Goal: Navigation & Orientation: Find specific page/section

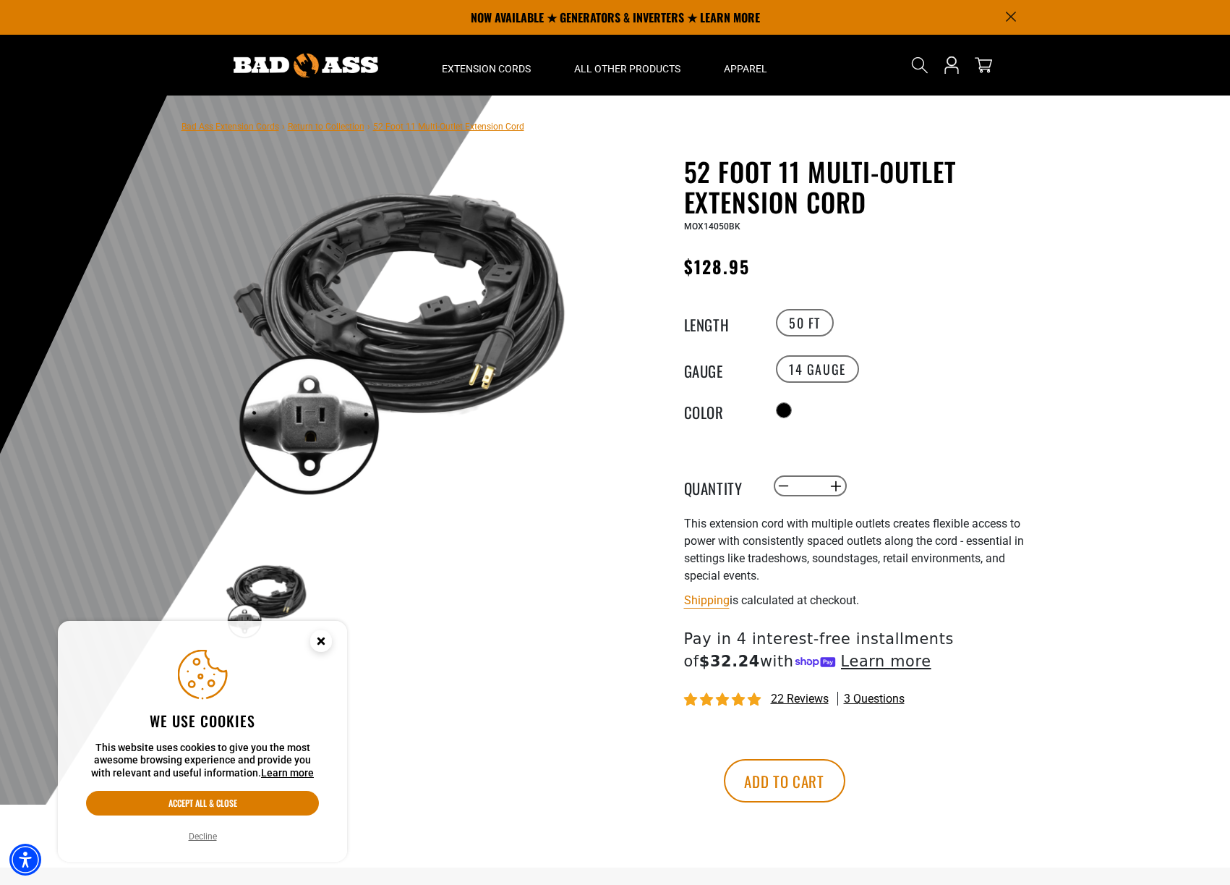
click at [320, 647] on circle "Cookie Consent" at bounding box center [321, 641] width 22 height 22
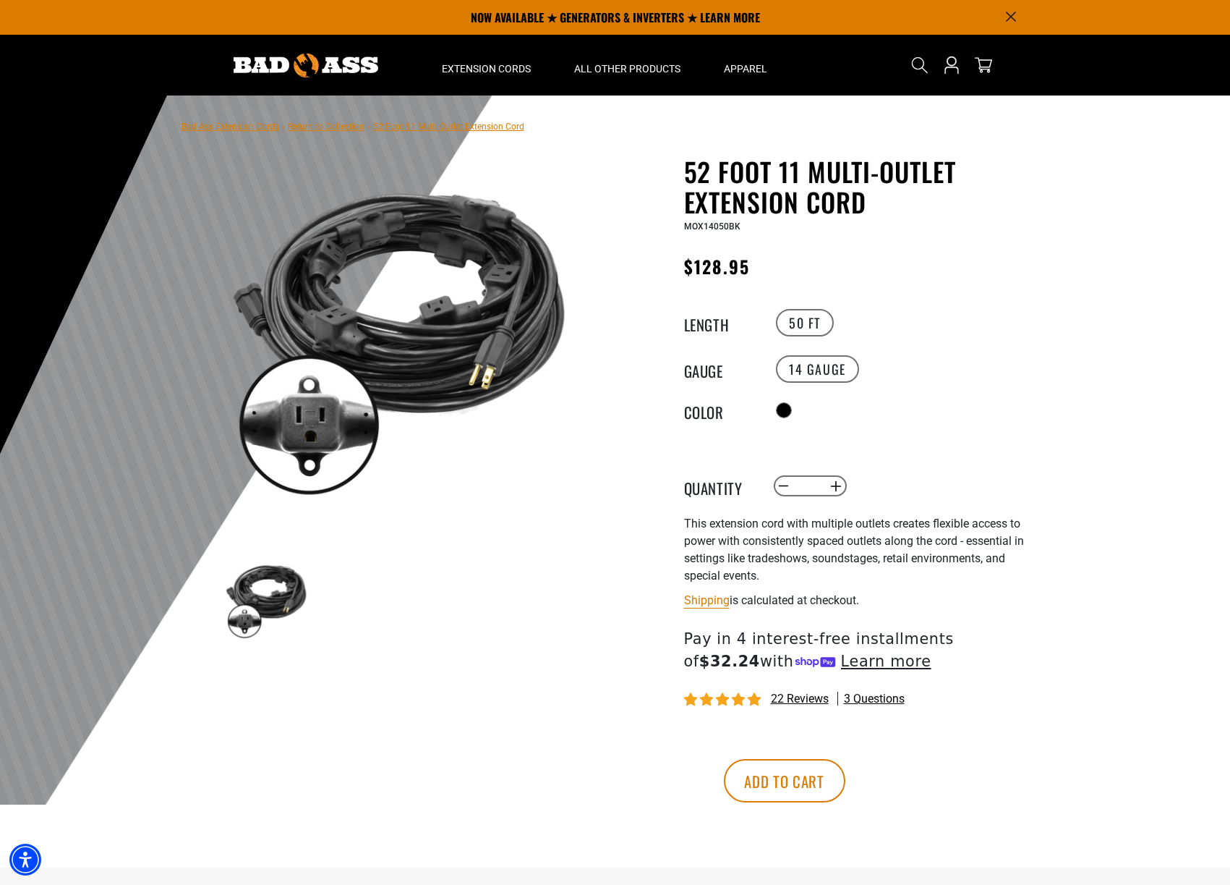
click at [232, 127] on link "Bad Ass Extension Cords" at bounding box center [231, 127] width 98 height 10
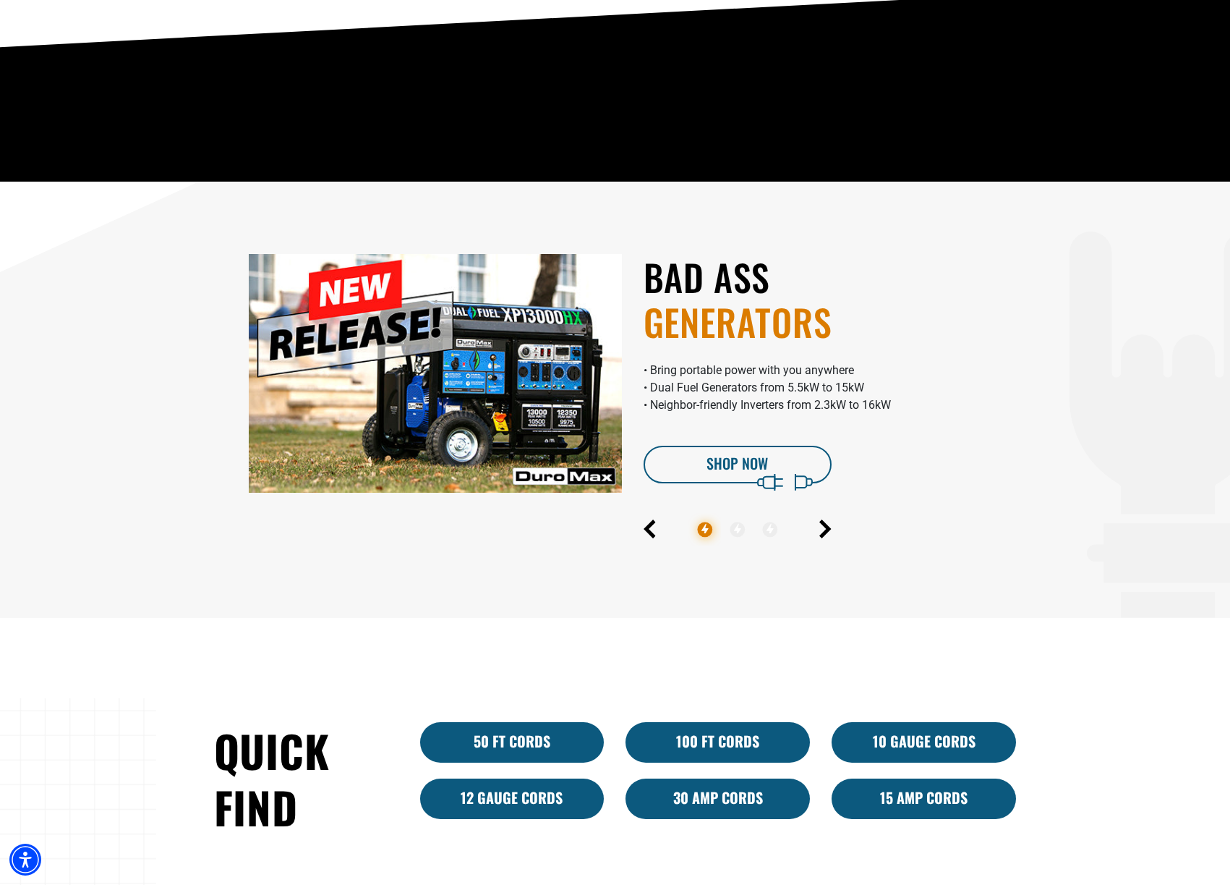
scroll to position [796, 0]
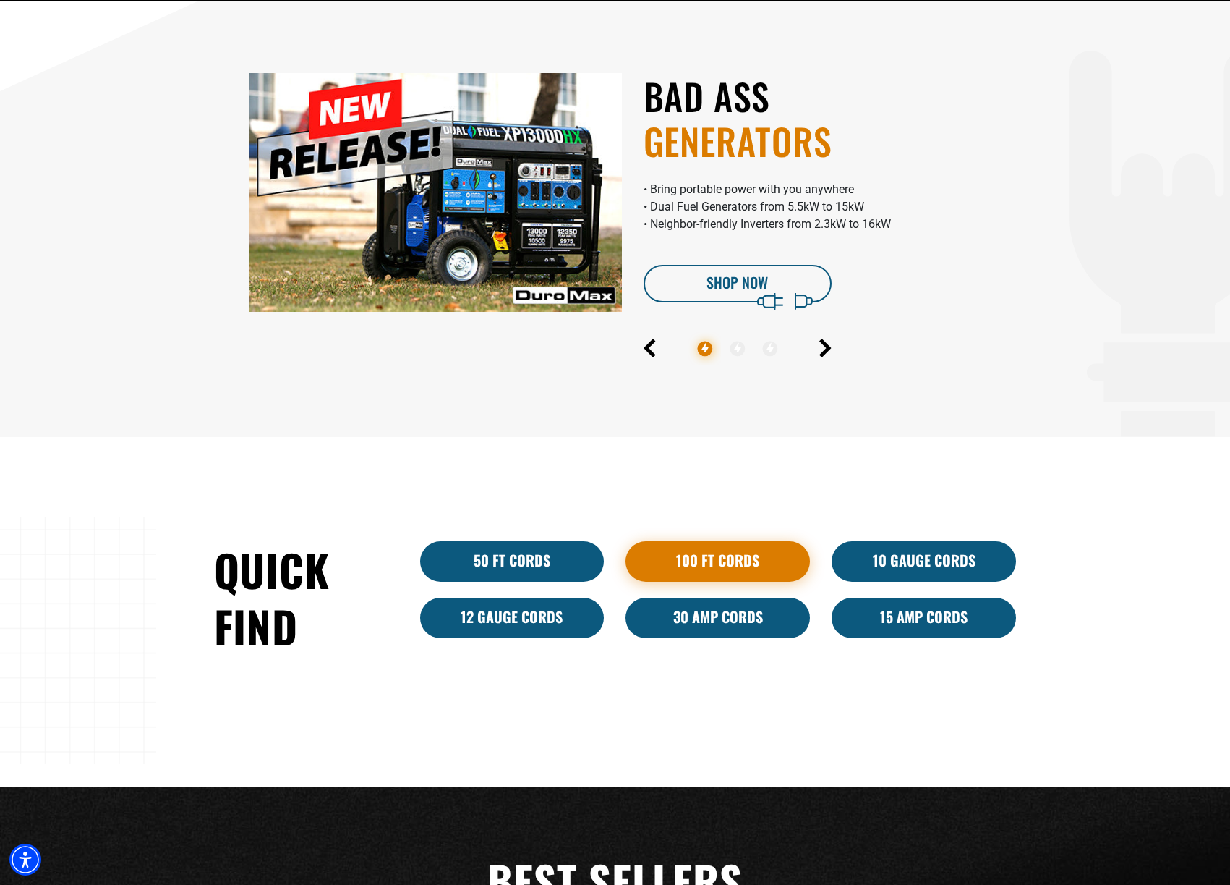
click at [671, 564] on link "100 Ft Cords" at bounding box center [718, 561] width 184 height 41
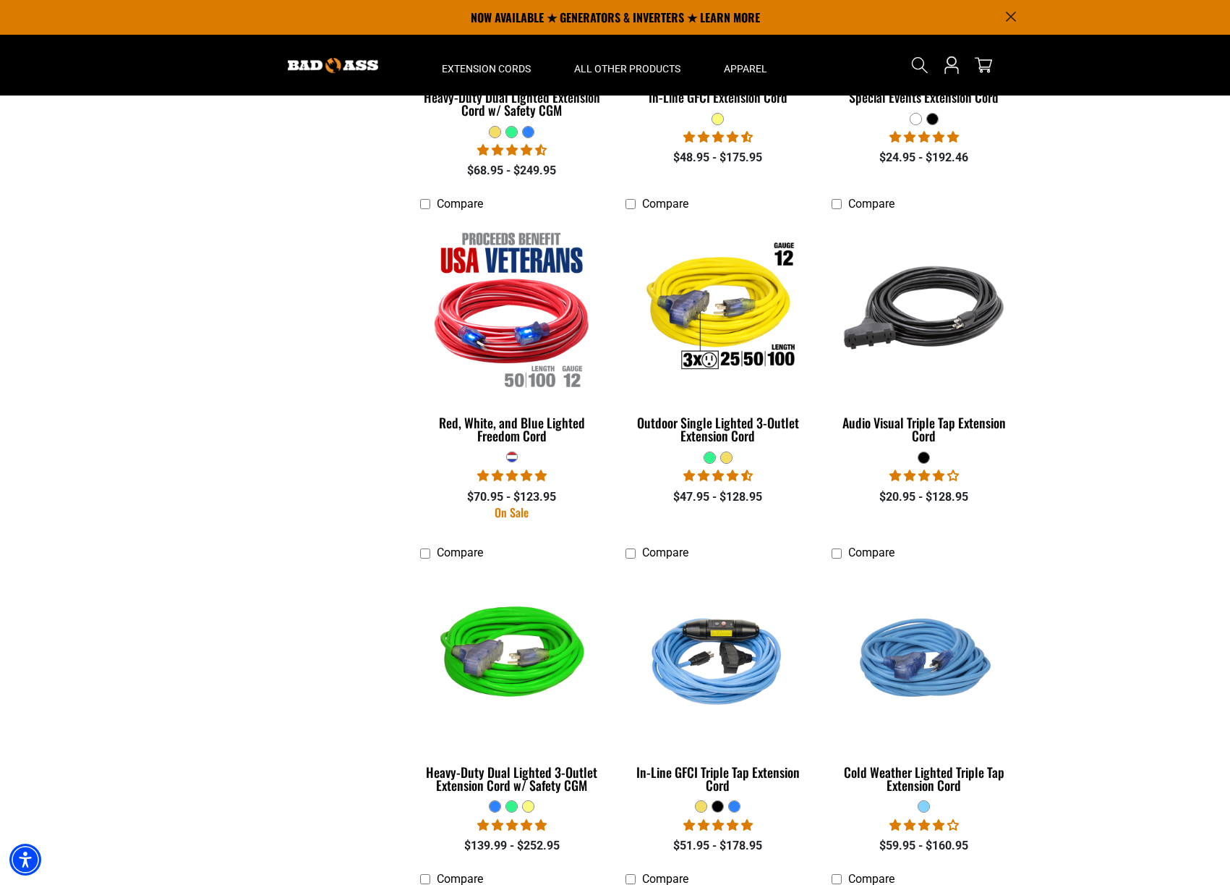
scroll to position [1013, 0]
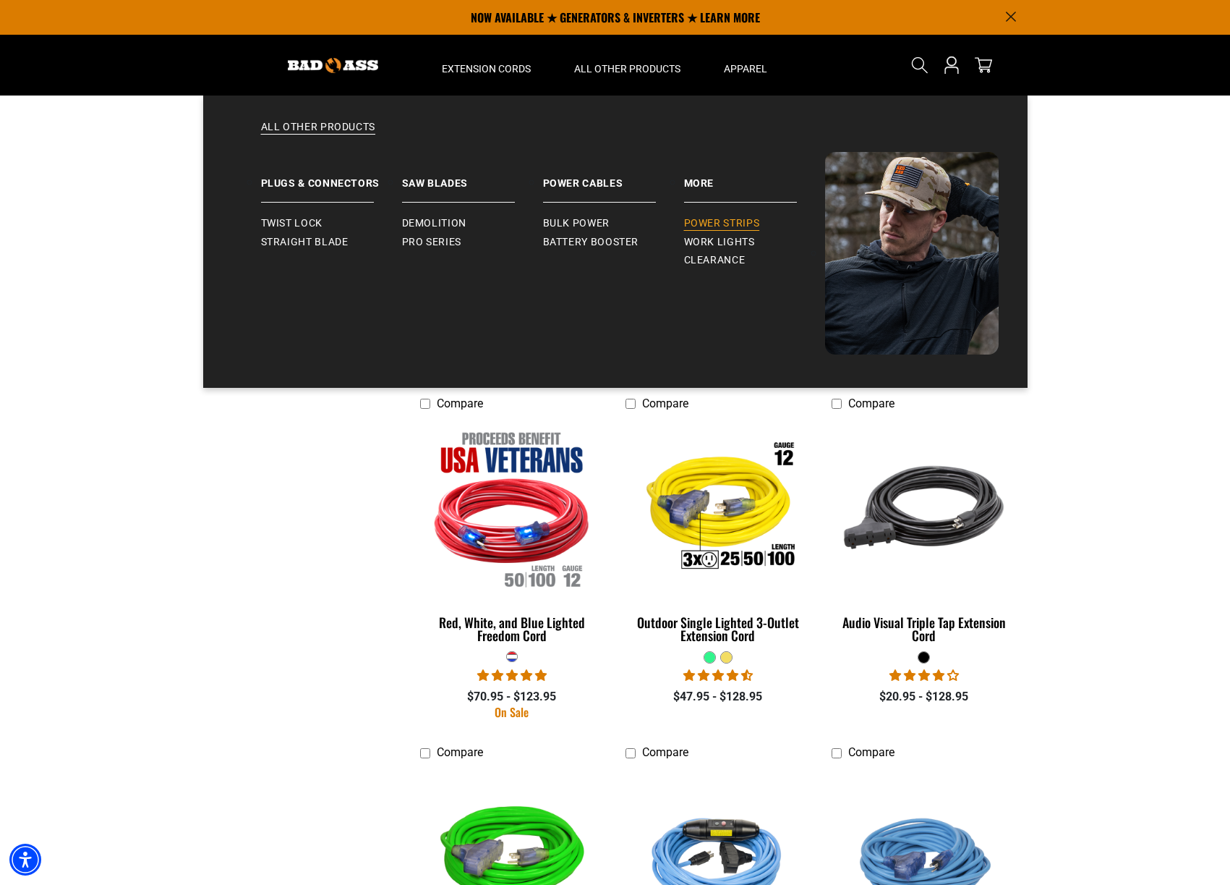
click at [724, 216] on link "Power Strips" at bounding box center [754, 223] width 141 height 19
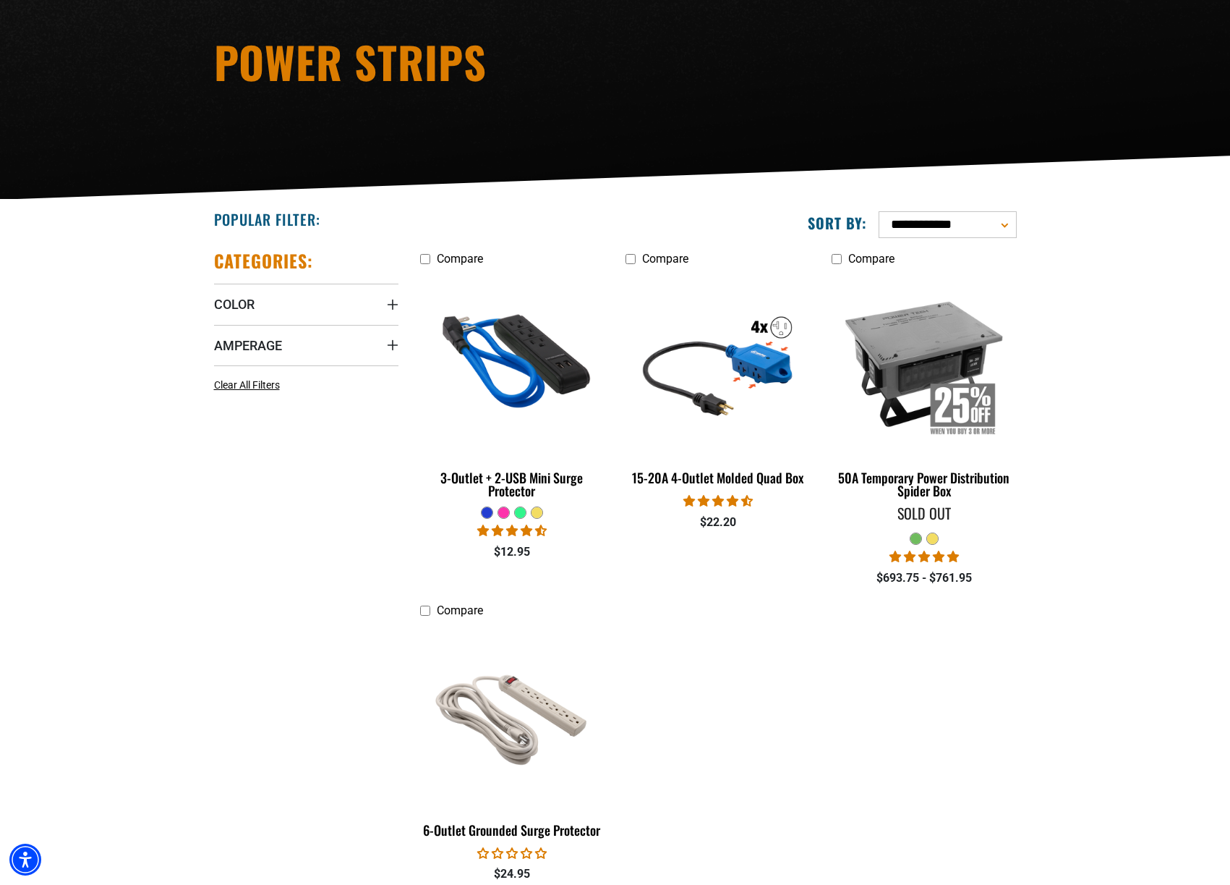
scroll to position [289, 0]
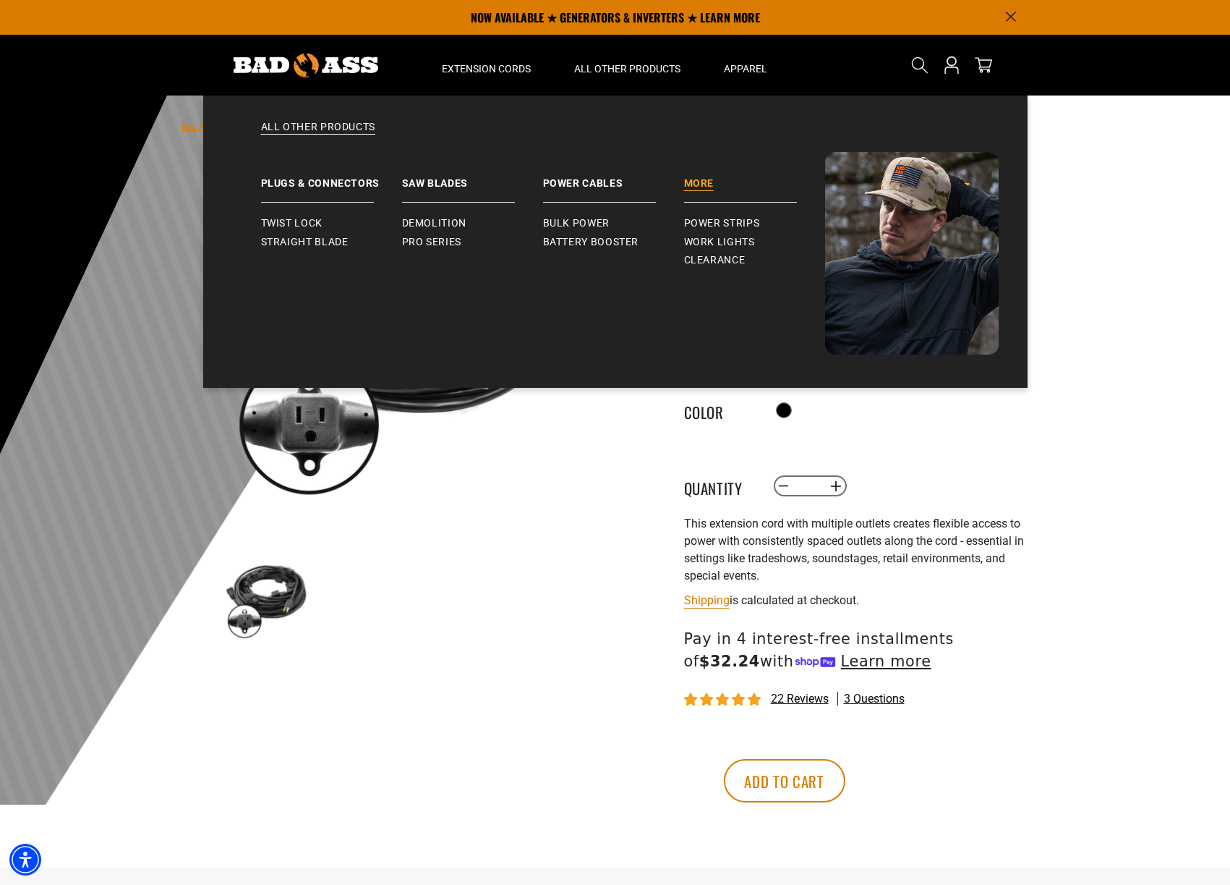
click at [695, 174] on link "More" at bounding box center [754, 177] width 141 height 51
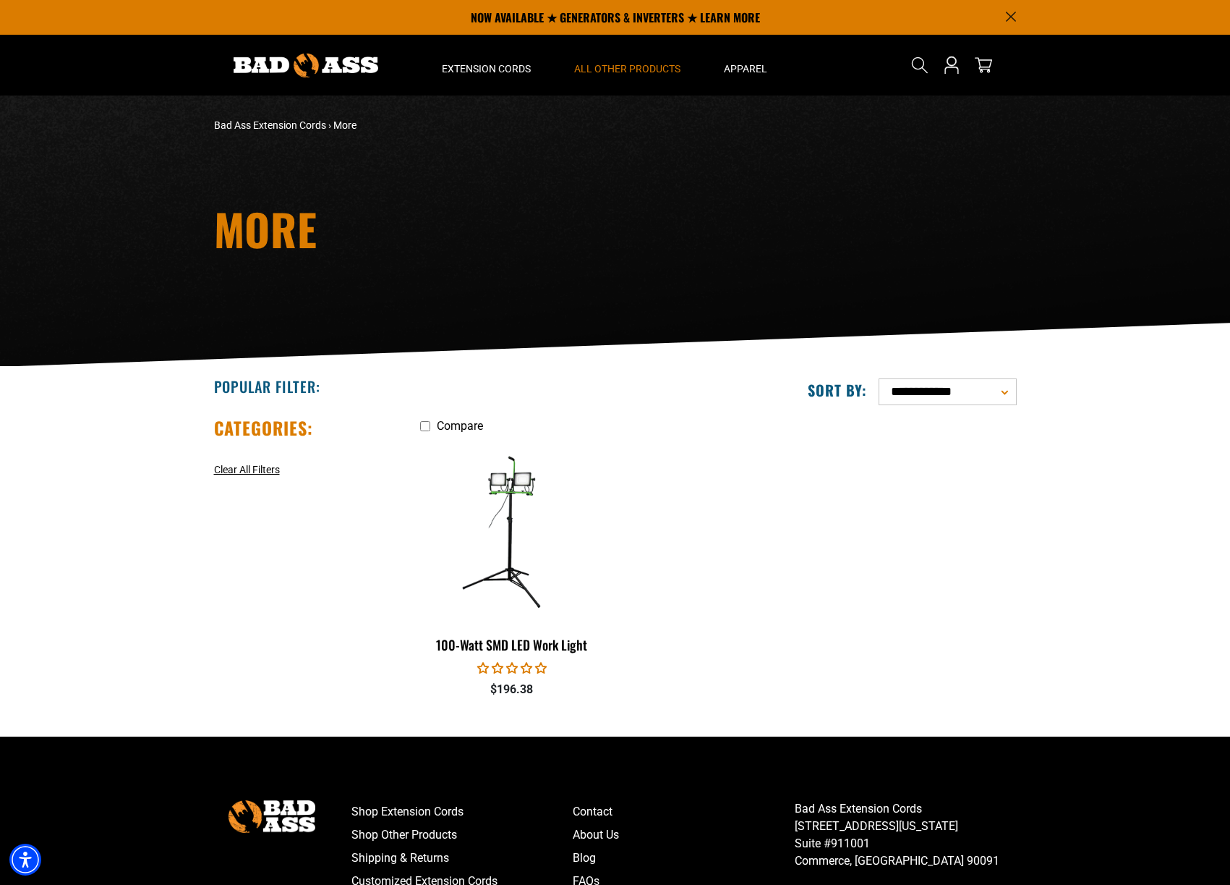
click at [349, 66] on img at bounding box center [306, 66] width 145 height 24
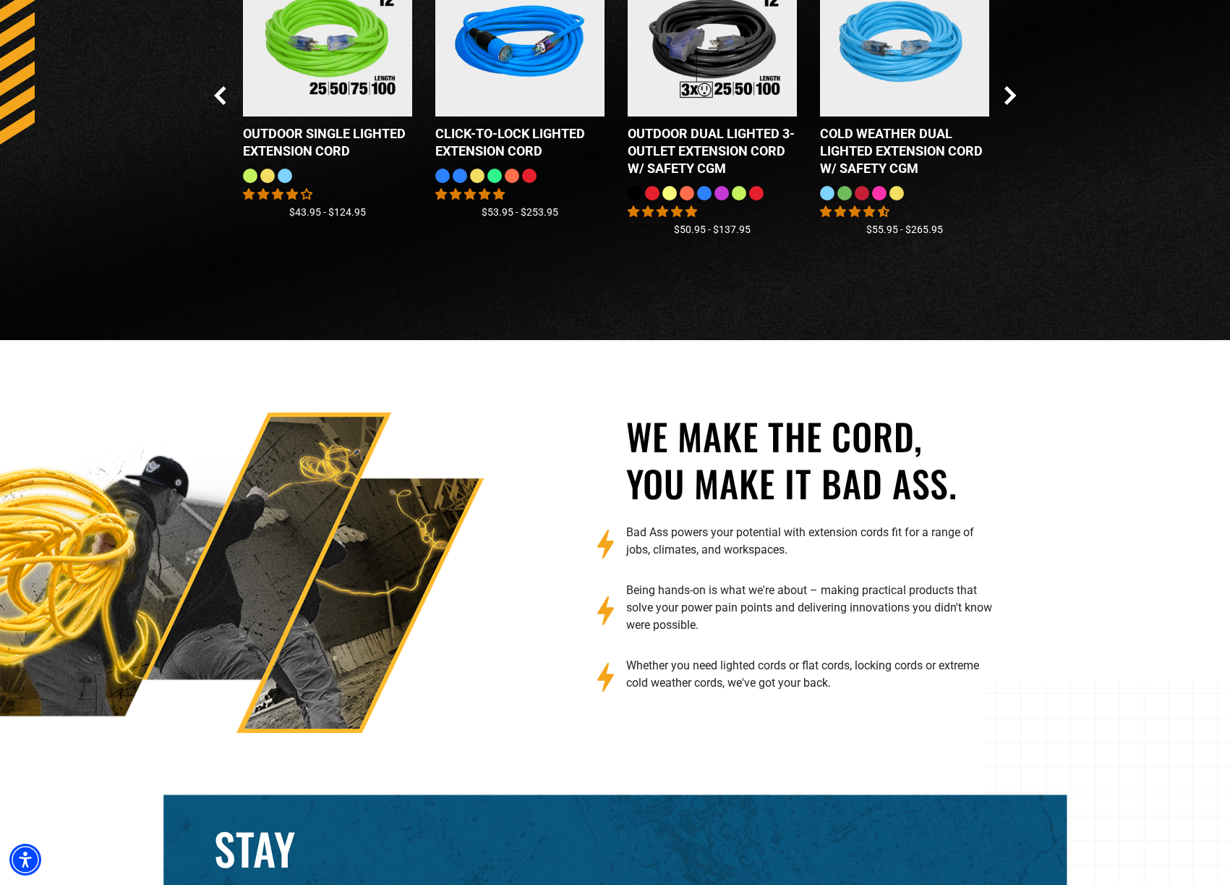
scroll to position [2025, 0]
